Goal: Information Seeking & Learning: Find specific fact

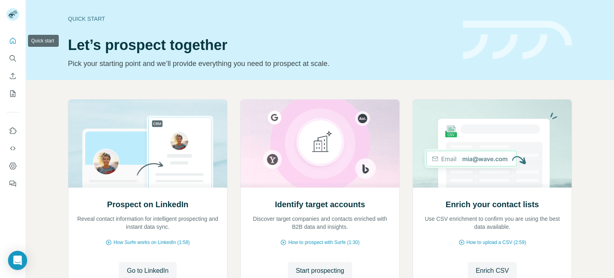
click at [10, 61] on icon "Search" at bounding box center [13, 58] width 8 height 8
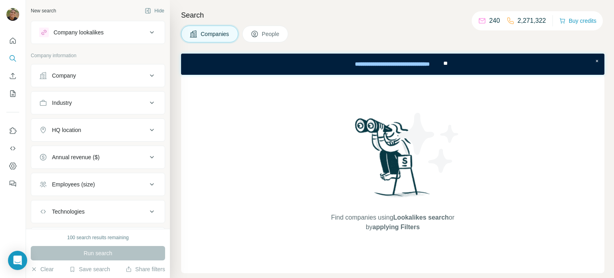
click at [98, 81] on button "Company" at bounding box center [98, 75] width 134 height 19
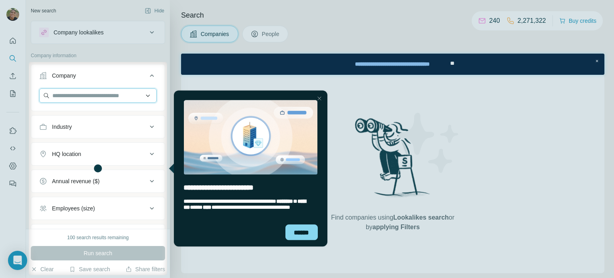
click at [113, 94] on input "text" at bounding box center [98, 95] width 118 height 14
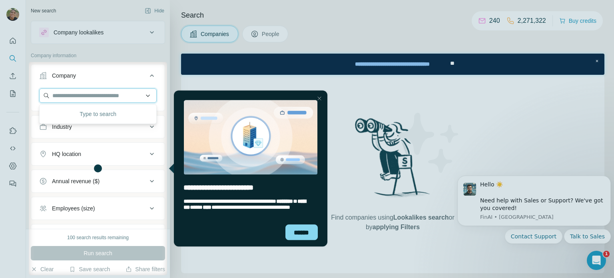
click at [70, 90] on input "text" at bounding box center [98, 95] width 118 height 14
paste input "********"
type input "********"
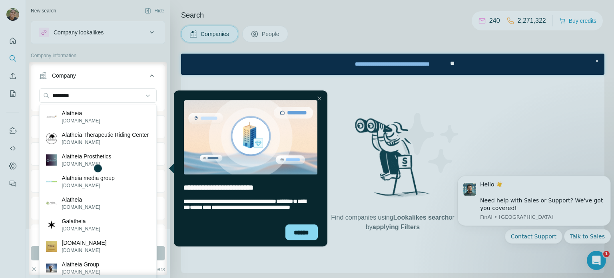
click at [96, 114] on div "Alatheia [DOMAIN_NAME]" at bounding box center [98, 117] width 114 height 22
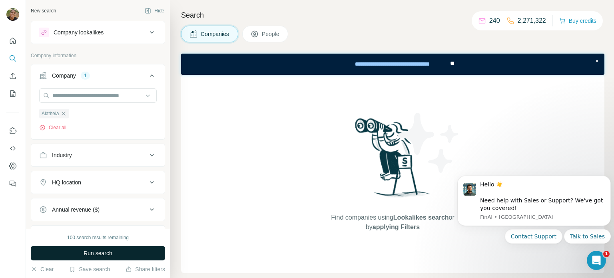
click at [126, 255] on button "Run search" at bounding box center [98, 253] width 134 height 14
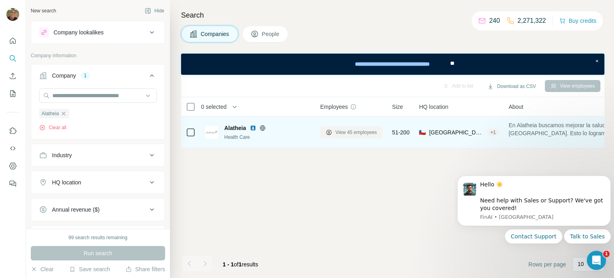
click at [344, 130] on span "View 45 employees" at bounding box center [356, 132] width 42 height 7
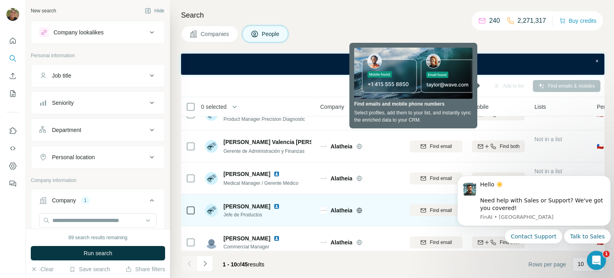
scroll to position [185, 0]
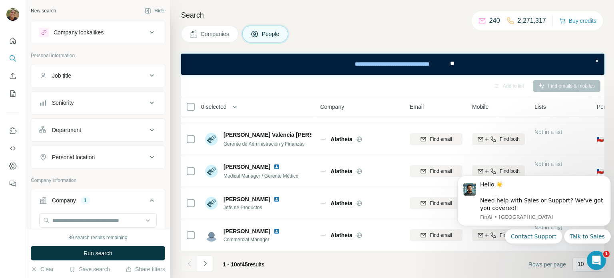
click at [492, 233] on div "Contact Support Talk to Sales" at bounding box center [533, 236] width 153 height 14
click at [483, 235] on div "Contact Support Talk to Sales" at bounding box center [533, 236] width 153 height 14
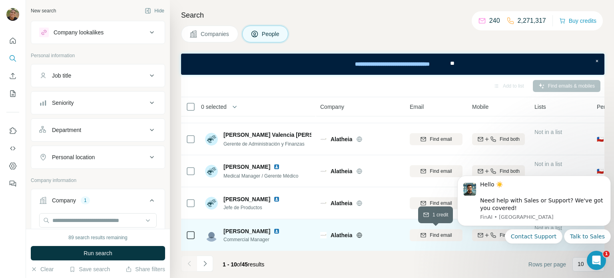
click at [438, 235] on span "Find email" at bounding box center [441, 234] width 22 height 7
click at [483, 233] on div "Contact Support Talk to Sales" at bounding box center [533, 236] width 153 height 14
click at [473, 231] on div "Contact Support Talk to Sales" at bounding box center [533, 236] width 153 height 14
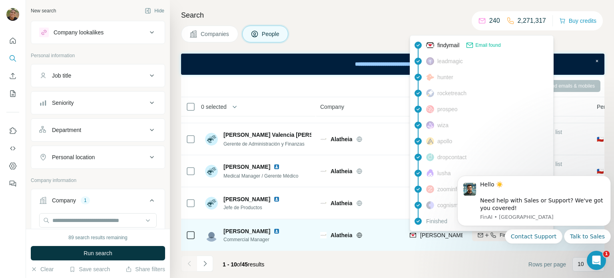
click at [427, 232] on span "[PERSON_NAME][EMAIL_ADDRESS][DOMAIN_NAME]" at bounding box center [490, 235] width 141 height 6
click at [454, 236] on span "[PERSON_NAME][EMAIL_ADDRESS][DOMAIN_NAME]" at bounding box center [490, 235] width 141 height 6
copy tr "[PERSON_NAME][EMAIL_ADDRESS][DOMAIN_NAME]"
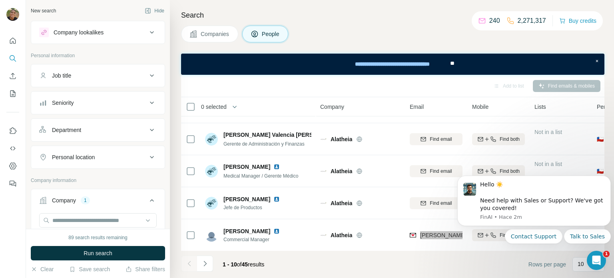
click at [494, 237] on div "Contact Support Talk to Sales" at bounding box center [533, 236] width 153 height 14
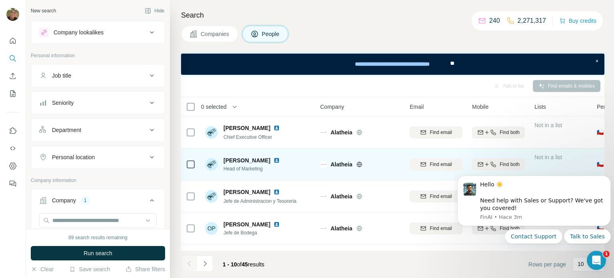
scroll to position [0, 0]
click at [494, 162] on icon "button" at bounding box center [493, 164] width 6 height 6
click at [552, 161] on span "1 list" at bounding box center [551, 163] width 10 height 7
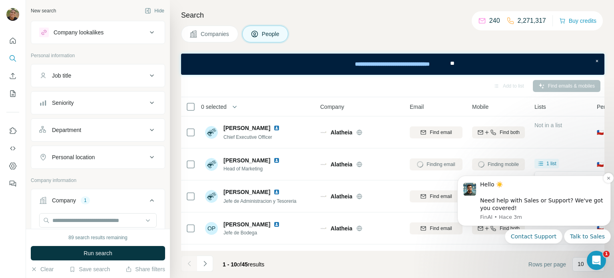
drag, startPoint x: 548, startPoint y: 192, endPoint x: 527, endPoint y: 196, distance: 21.2
click at [527, 196] on div "Hello ☀️ ​ Need help with Sales or Support? We've got you covered!" at bounding box center [542, 196] width 125 height 31
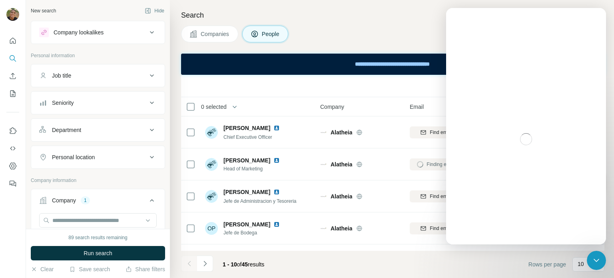
click at [454, 277] on footer "1 - 10 of 45 results Rows per page 10" at bounding box center [392, 264] width 423 height 27
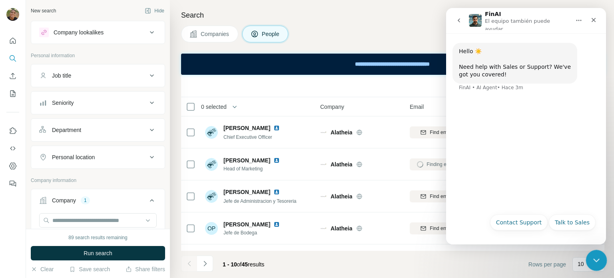
click at [592, 264] on div "Cerrar Intercom Messenger" at bounding box center [595, 258] width 19 height 19
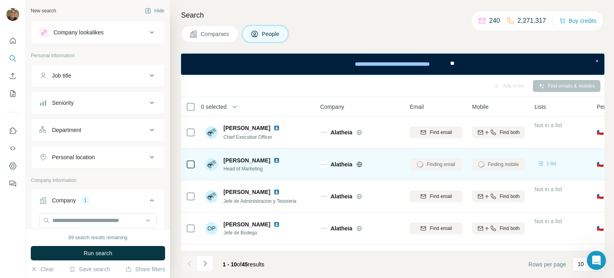
click at [544, 161] on icon at bounding box center [541, 163] width 8 height 8
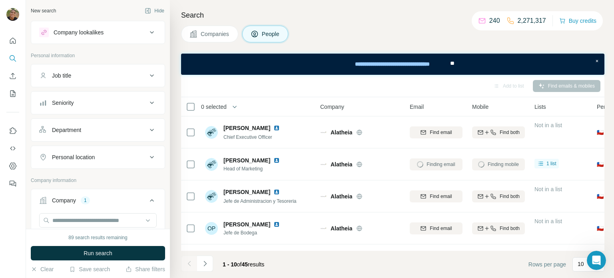
click at [444, 259] on footer "1 - 10 of 45 results Rows per page 10" at bounding box center [392, 264] width 423 height 27
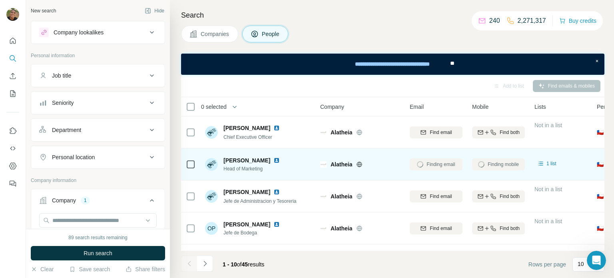
click at [446, 165] on div "Finding email" at bounding box center [436, 164] width 53 height 22
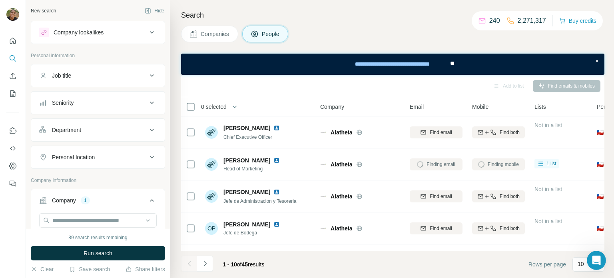
click at [516, 168] on div "Finding mobile" at bounding box center [498, 164] width 53 height 22
click at [214, 162] on img at bounding box center [211, 164] width 13 height 13
click at [437, 161] on div "Email not found" at bounding box center [436, 164] width 53 height 22
click at [541, 163] on icon at bounding box center [540, 163] width 5 height 4
click at [540, 163] on icon at bounding box center [540, 163] width 5 height 4
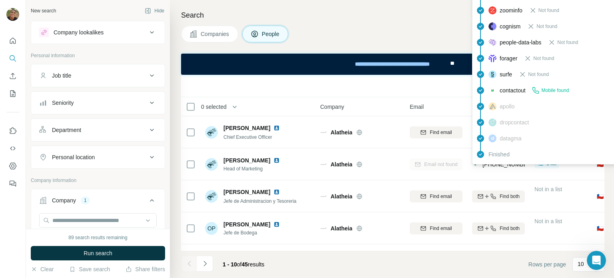
click at [498, 164] on div "findymail Not found leadmagic Not found [PERSON_NAME] Not found rocketreach Not…" at bounding box center [544, 26] width 144 height 276
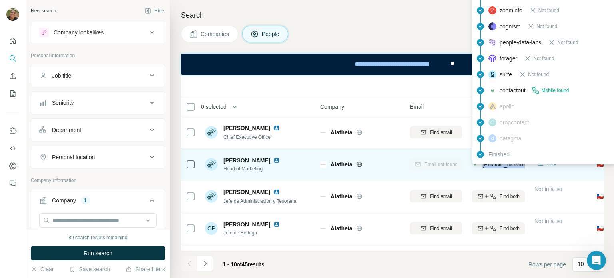
copy span "[PHONE_NUMBER]"
drag, startPoint x: 524, startPoint y: 165, endPoint x: 480, endPoint y: 165, distance: 44.0
click at [480, 165] on div "[PHONE_NUMBER]" at bounding box center [498, 164] width 53 height 22
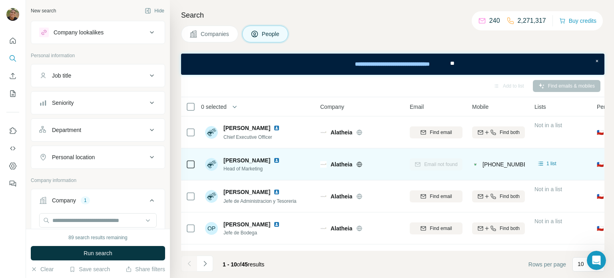
click at [417, 167] on div "Email not found" at bounding box center [436, 164] width 53 height 22
click at [443, 163] on div "Email not found" at bounding box center [436, 164] width 53 height 22
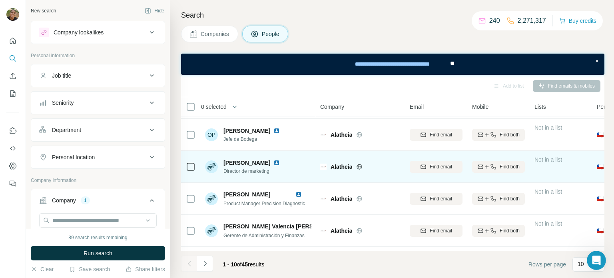
scroll to position [185, 0]
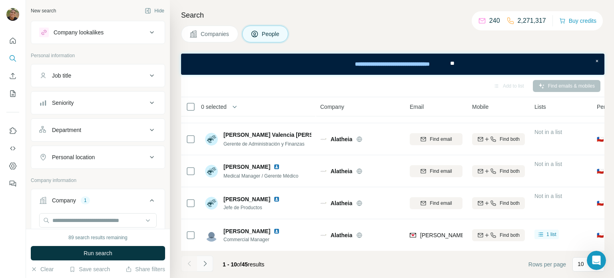
click at [201, 267] on icon "Navigate to next page" at bounding box center [205, 263] width 8 height 8
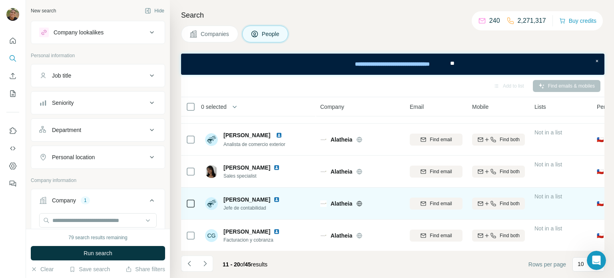
scroll to position [58, 0]
click at [490, 200] on icon "button" at bounding box center [493, 202] width 6 height 6
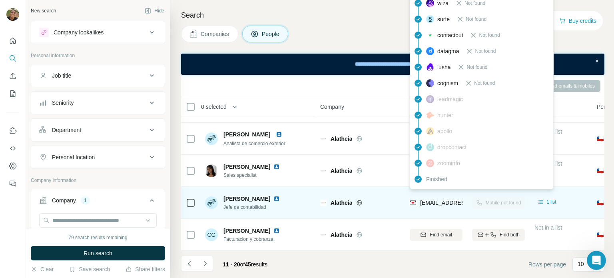
click at [438, 201] on span "[EMAIL_ADDRESS][DOMAIN_NAME]" at bounding box center [467, 202] width 95 height 6
copy tr "[EMAIL_ADDRESS][DOMAIN_NAME]"
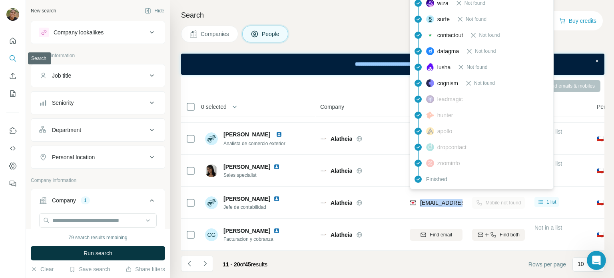
click at [16, 60] on icon "Search" at bounding box center [13, 58] width 8 height 8
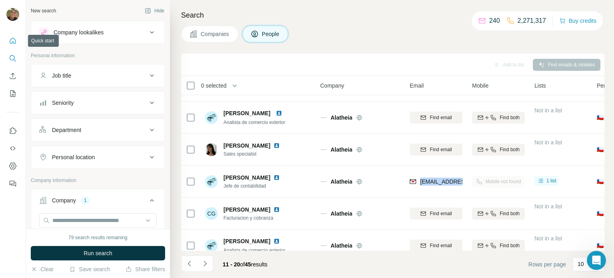
click at [12, 39] on icon "Quick start" at bounding box center [13, 41] width 8 height 8
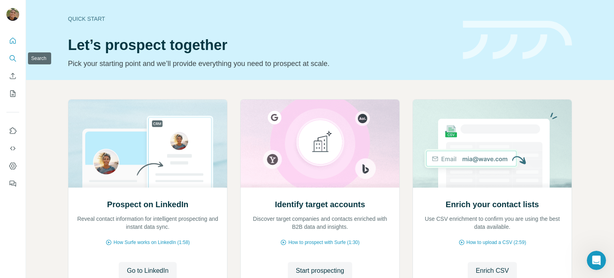
click at [13, 54] on button "Search" at bounding box center [12, 58] width 13 height 14
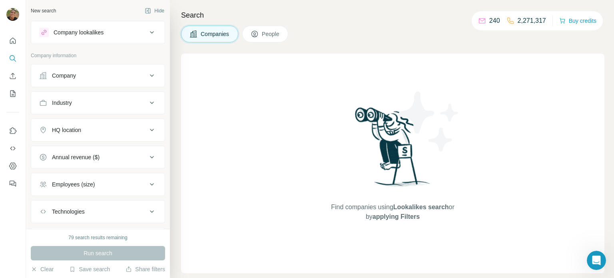
click at [213, 35] on span "Companies" at bounding box center [215, 34] width 29 height 8
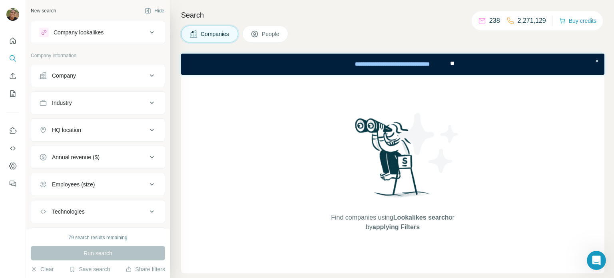
click at [103, 73] on div "Company" at bounding box center [93, 76] width 108 height 8
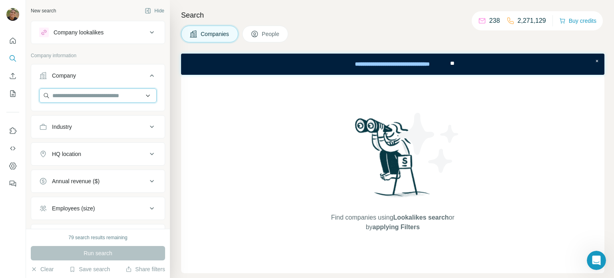
click at [91, 98] on input "text" at bounding box center [98, 95] width 118 height 14
paste input "**********"
click at [102, 97] on input "**********" at bounding box center [98, 95] width 118 height 14
type input "**********"
click at [26, 109] on div "New search Hide Company lookalikes Company information Company Industry HQ loca…" at bounding box center [98, 114] width 144 height 229
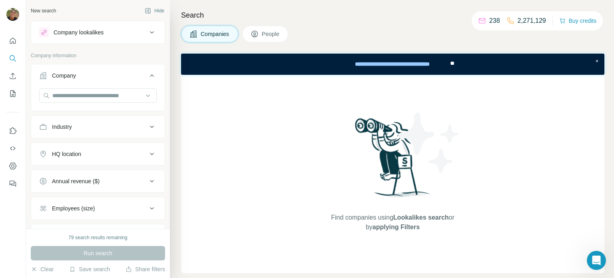
click at [260, 33] on button "People" at bounding box center [265, 34] width 46 height 17
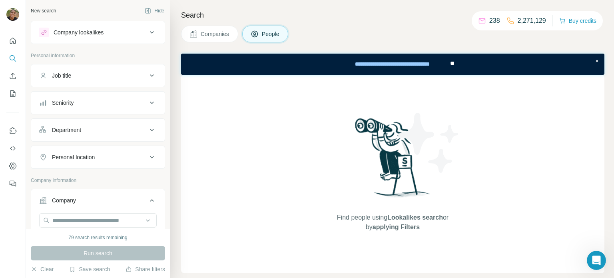
click at [119, 74] on div "Job title" at bounding box center [93, 76] width 108 height 8
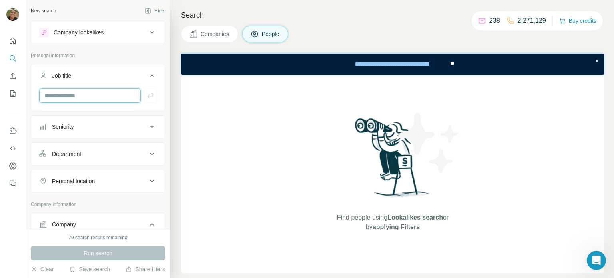
click at [91, 93] on input "text" at bounding box center [90, 95] width 102 height 14
paste input "**********"
type input "**********"
click at [144, 97] on button "button" at bounding box center [150, 95] width 13 height 14
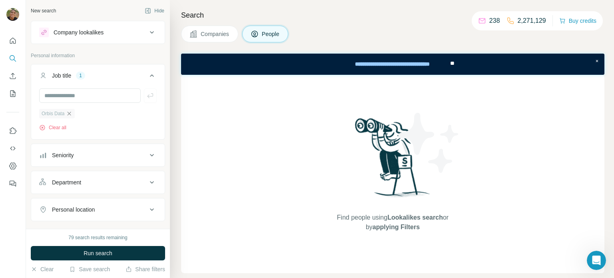
click at [70, 112] on icon "button" at bounding box center [69, 113] width 6 height 6
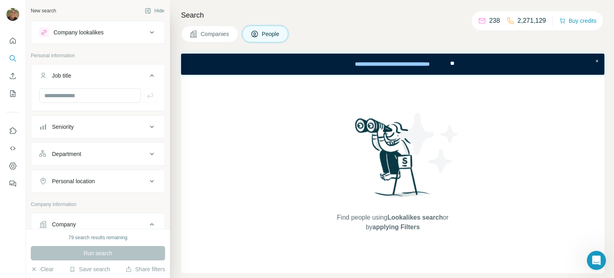
click at [220, 33] on span "Companies" at bounding box center [215, 34] width 29 height 8
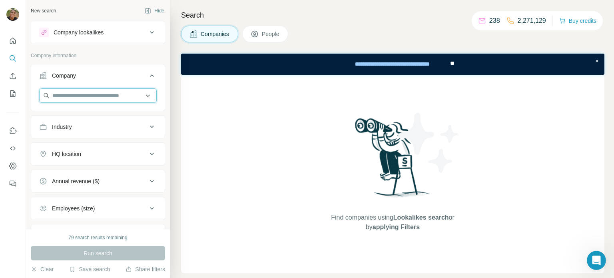
click at [98, 94] on input "text" at bounding box center [98, 95] width 118 height 14
paste input "**********"
click at [68, 97] on input "**********" at bounding box center [98, 95] width 118 height 14
click at [84, 94] on input "*********" at bounding box center [98, 95] width 118 height 14
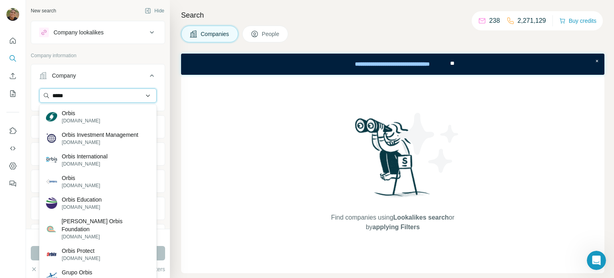
click at [74, 94] on input "*****" at bounding box center [98, 95] width 118 height 14
paste input "*******"
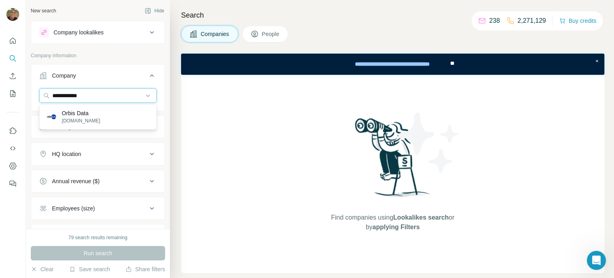
type input "**********"
click at [92, 116] on div "Orbis Data [DOMAIN_NAME]" at bounding box center [98, 117] width 114 height 22
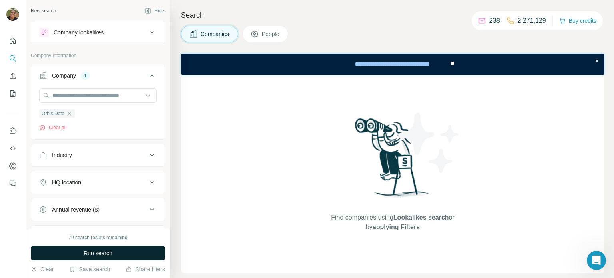
click at [100, 253] on span "Run search" at bounding box center [98, 253] width 29 height 8
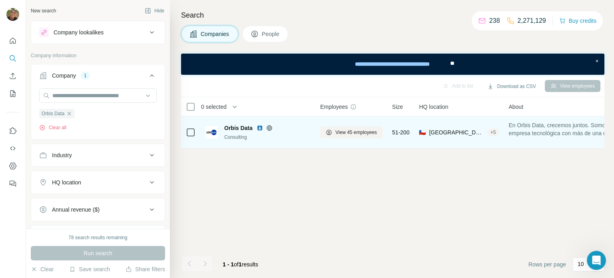
click at [234, 126] on span "Orbis Data" at bounding box center [238, 128] width 28 height 8
click at [332, 132] on button "View 45 employees" at bounding box center [351, 132] width 62 height 12
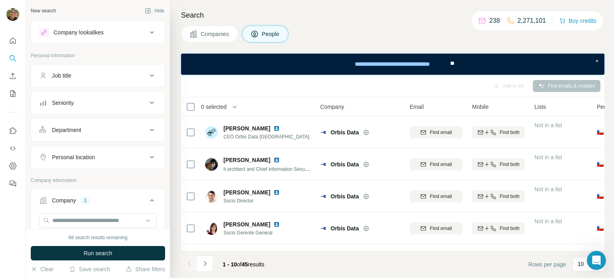
click at [397, 88] on div "Add to list Find emails & mobiles" at bounding box center [392, 86] width 415 height 14
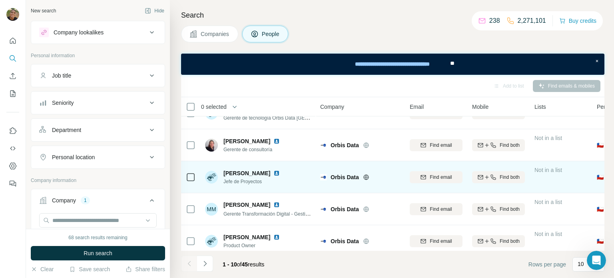
scroll to position [185, 0]
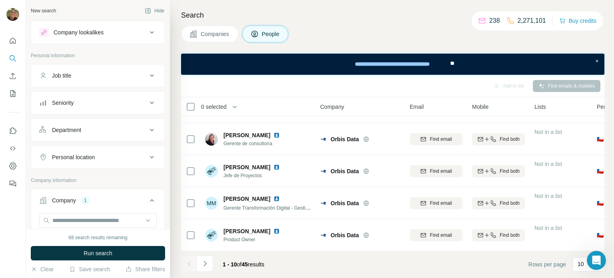
click at [210, 264] on button "Navigate to next page" at bounding box center [205, 263] width 16 height 16
click at [207, 268] on button "Navigate to next page" at bounding box center [205, 263] width 16 height 16
click at [209, 263] on button "Navigate to next page" at bounding box center [205, 263] width 16 height 16
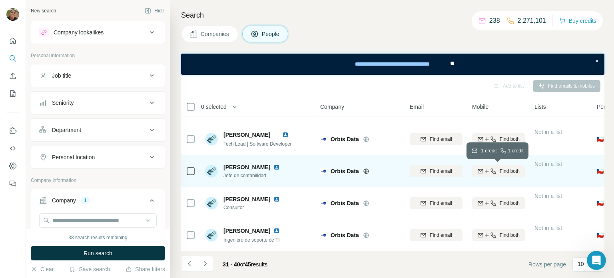
click at [490, 169] on icon "button" at bounding box center [493, 171] width 6 height 6
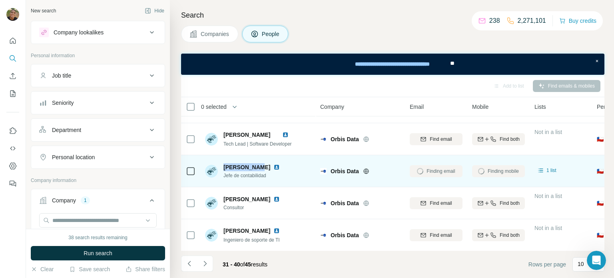
copy span "[PERSON_NAME]"
drag, startPoint x: 257, startPoint y: 168, endPoint x: 224, endPoint y: 169, distance: 32.4
click at [224, 169] on div "[PERSON_NAME]" at bounding box center [253, 167] width 60 height 8
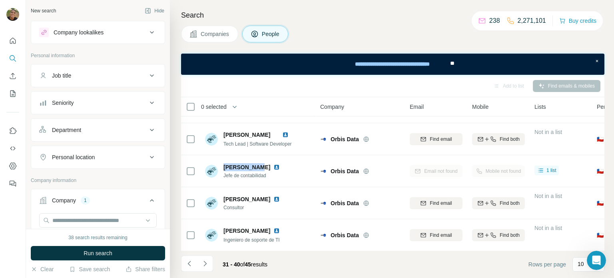
click at [479, 175] on div "Mobile not found" at bounding box center [498, 171] width 53 height 22
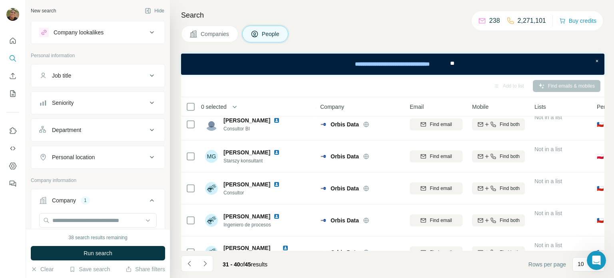
scroll to position [167, 0]
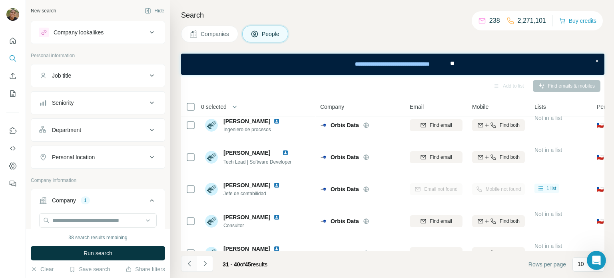
click at [193, 264] on button "Navigate to previous page" at bounding box center [189, 263] width 16 height 16
click at [193, 265] on button "Navigate to previous page" at bounding box center [189, 263] width 16 height 16
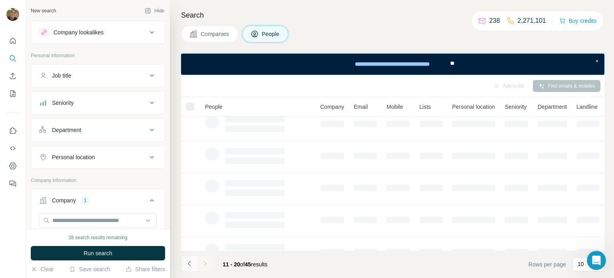
click at [193, 265] on button "Navigate to previous page" at bounding box center [189, 263] width 16 height 16
click at [193, 265] on div at bounding box center [189, 263] width 16 height 16
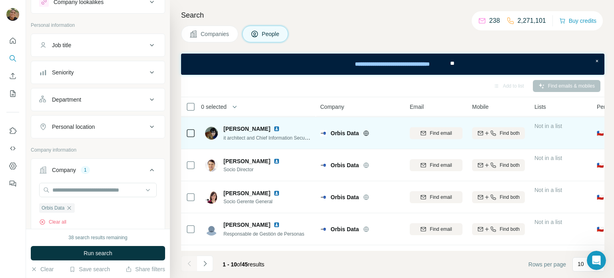
scroll to position [0, 0]
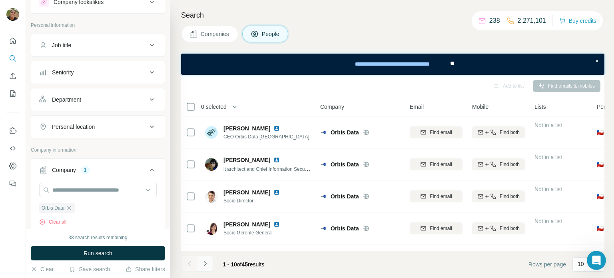
click at [210, 264] on button "Navigate to next page" at bounding box center [205, 263] width 16 height 16
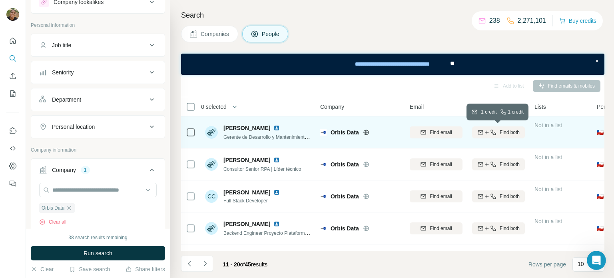
click at [503, 132] on span "Find both" at bounding box center [510, 132] width 20 height 7
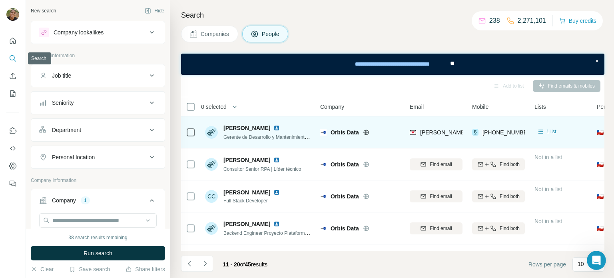
click at [6, 60] on button "Search" at bounding box center [12, 58] width 13 height 14
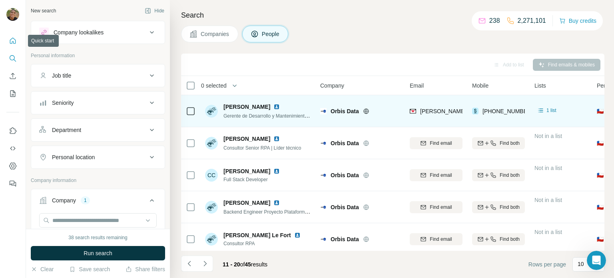
click at [8, 43] on button "Quick start" at bounding box center [12, 41] width 13 height 14
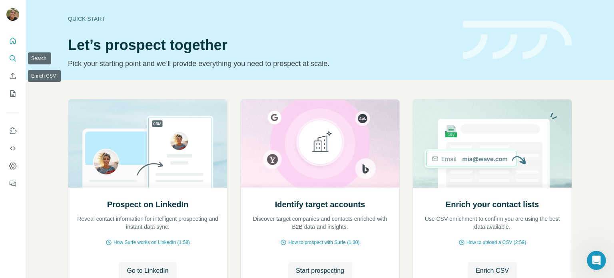
click at [14, 60] on icon "Search" at bounding box center [13, 58] width 8 height 8
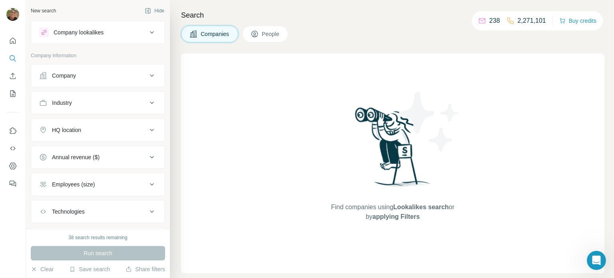
click at [75, 72] on div "Company" at bounding box center [64, 76] width 24 height 8
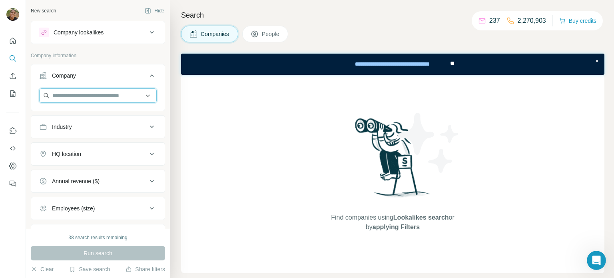
click at [119, 94] on input "text" at bounding box center [98, 95] width 118 height 14
paste input "**********"
click at [130, 89] on input "**********" at bounding box center [98, 95] width 118 height 14
click at [124, 93] on input "**********" at bounding box center [98, 95] width 118 height 14
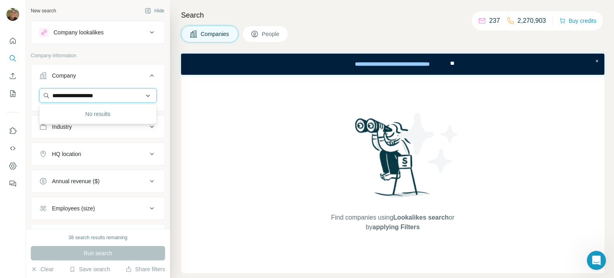
click at [124, 93] on input "**********" at bounding box center [98, 95] width 118 height 14
paste input "***"
drag, startPoint x: 68, startPoint y: 94, endPoint x: 64, endPoint y: 93, distance: 4.6
click at [64, 93] on input "**********" at bounding box center [98, 95] width 118 height 14
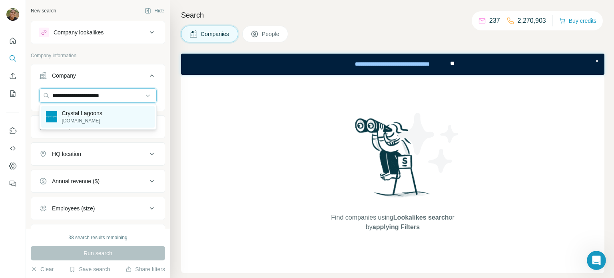
type input "**********"
click at [75, 115] on p "Crystal Lagoons" at bounding box center [82, 113] width 40 height 8
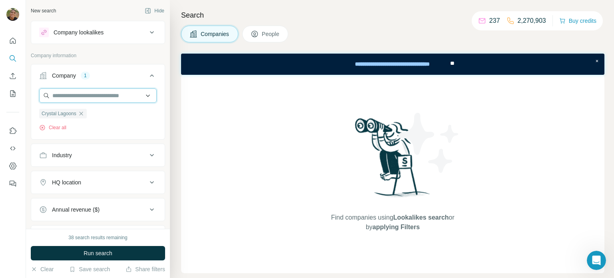
click at [74, 95] on input "text" at bounding box center [98, 95] width 118 height 14
paste input "**********"
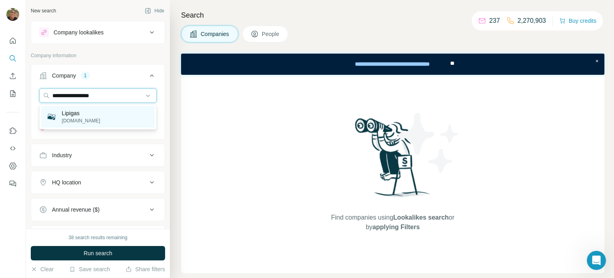
type input "**********"
click at [92, 112] on p "Lipigas" at bounding box center [81, 113] width 38 height 8
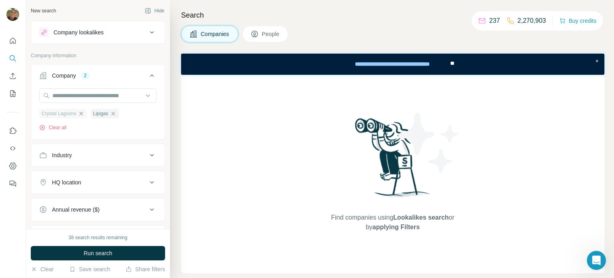
click at [82, 113] on icon "button" at bounding box center [81, 113] width 6 height 6
click at [104, 250] on span "Run search" at bounding box center [98, 253] width 29 height 8
